Goal: Information Seeking & Learning: Learn about a topic

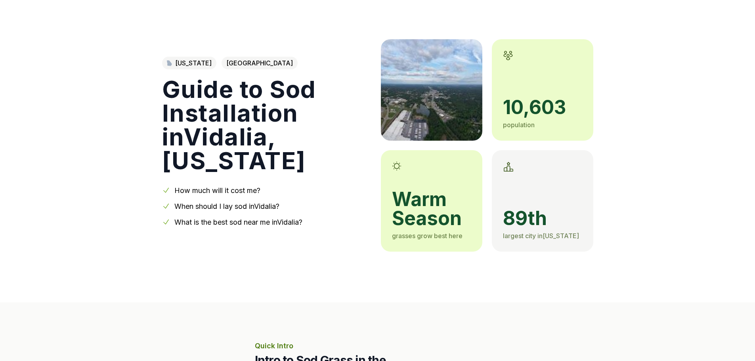
scroll to position [40, 0]
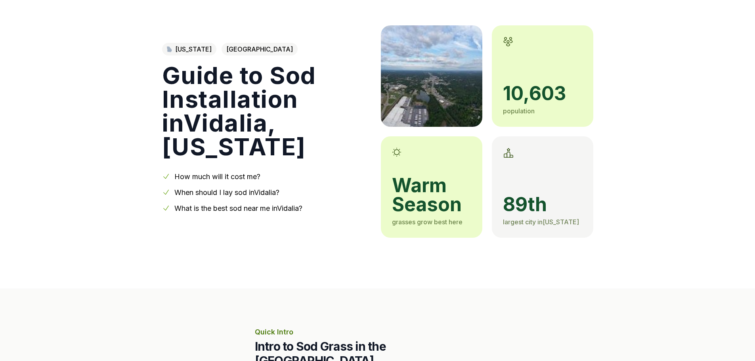
click at [240, 172] on link "How much will it cost me?" at bounding box center [217, 176] width 86 height 8
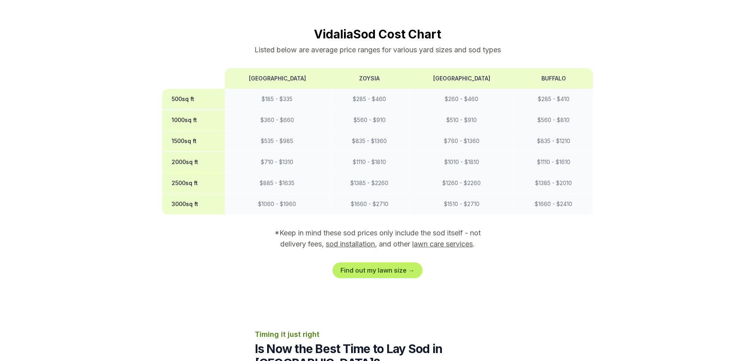
drag, startPoint x: 140, startPoint y: 3, endPoint x: 220, endPoint y: 13, distance: 81.5
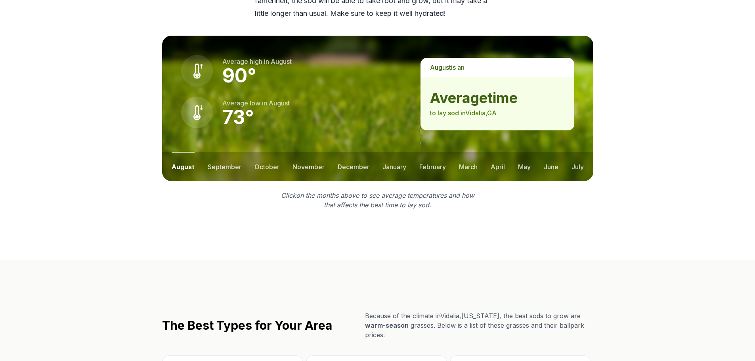
scroll to position [1348, 0]
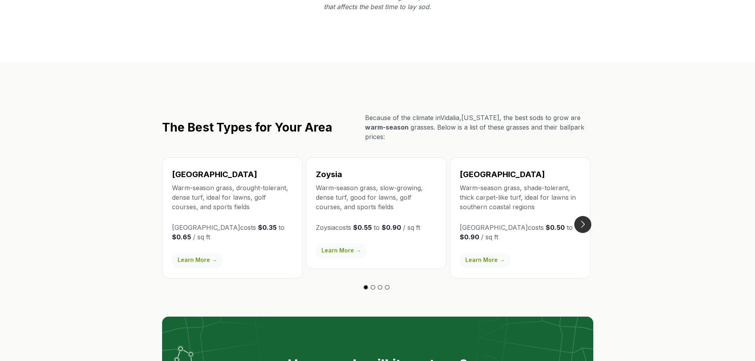
click at [580, 216] on button "Go to next slide" at bounding box center [582, 224] width 17 height 17
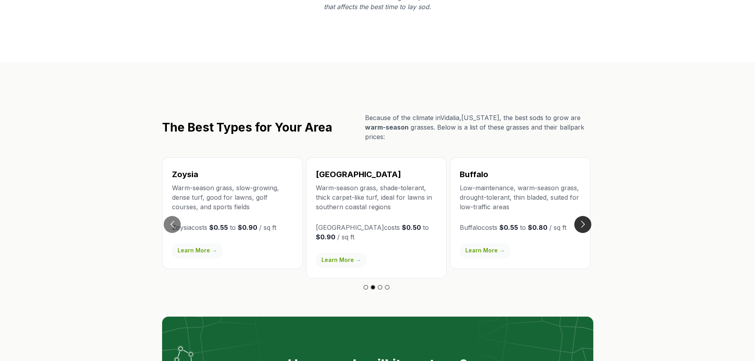
click at [583, 216] on button "Go to next slide" at bounding box center [582, 224] width 17 height 17
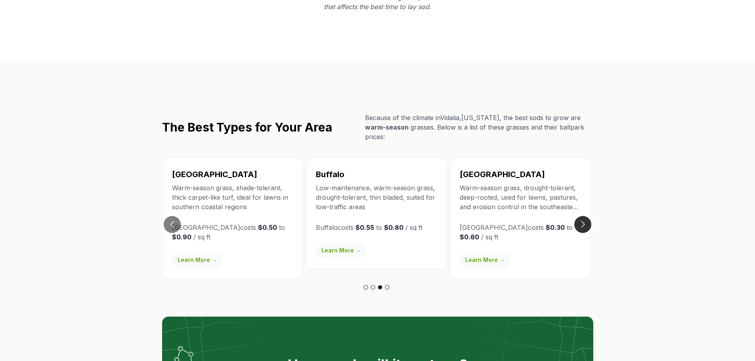
click at [583, 216] on button "Go to next slide" at bounding box center [582, 224] width 17 height 17
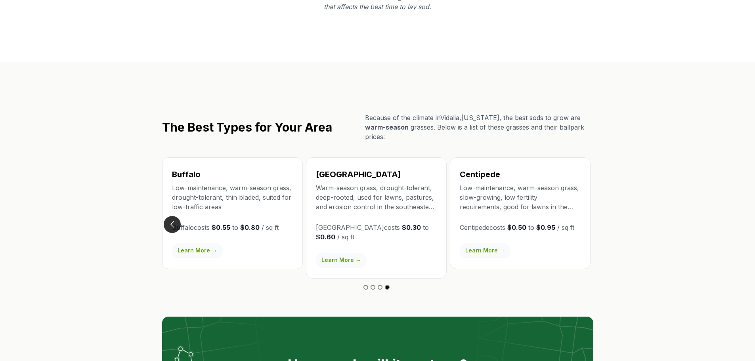
click at [170, 216] on button "Go to previous slide" at bounding box center [172, 224] width 17 height 17
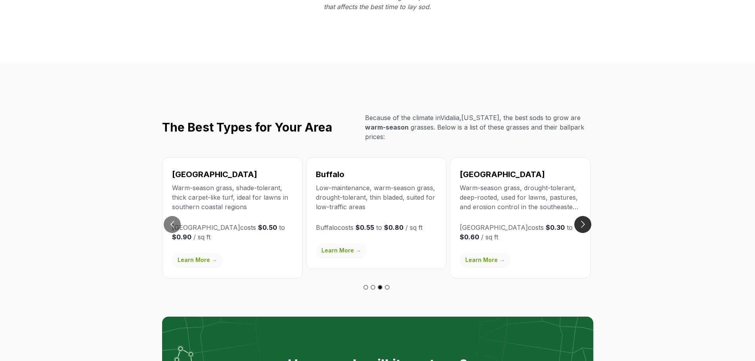
click at [585, 216] on button "Go to next slide" at bounding box center [582, 224] width 17 height 17
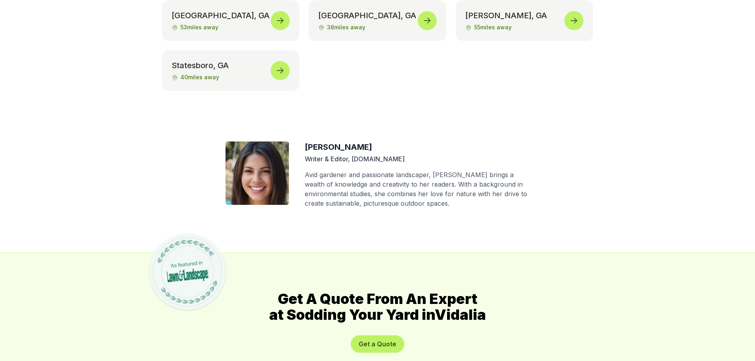
scroll to position [3885, 0]
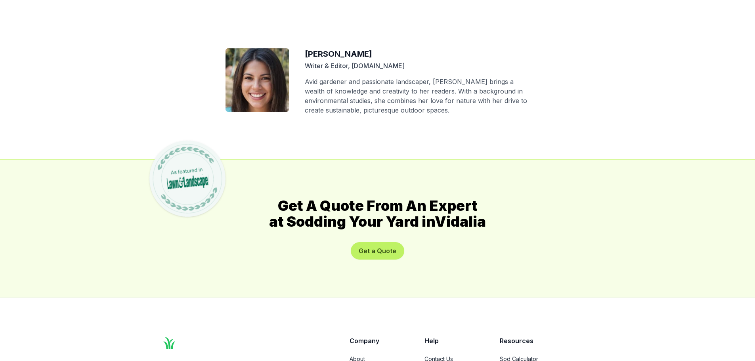
scroll to position [40, 0]
